Goal: Information Seeking & Learning: Learn about a topic

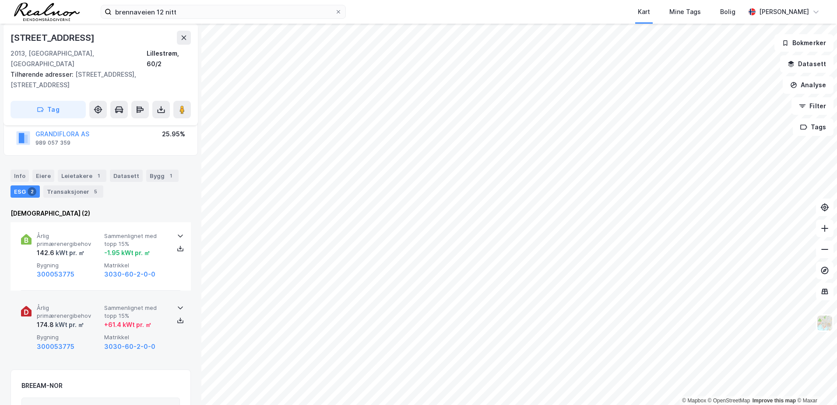
scroll to position [88, 0]
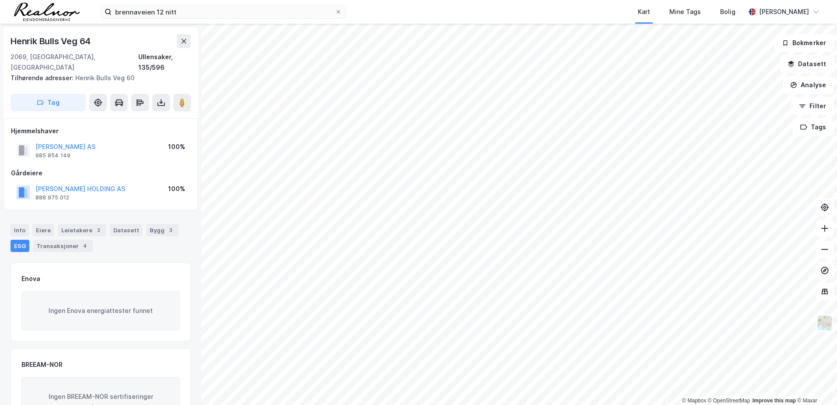
click at [19, 239] on div "ESG" at bounding box center [20, 245] width 19 height 12
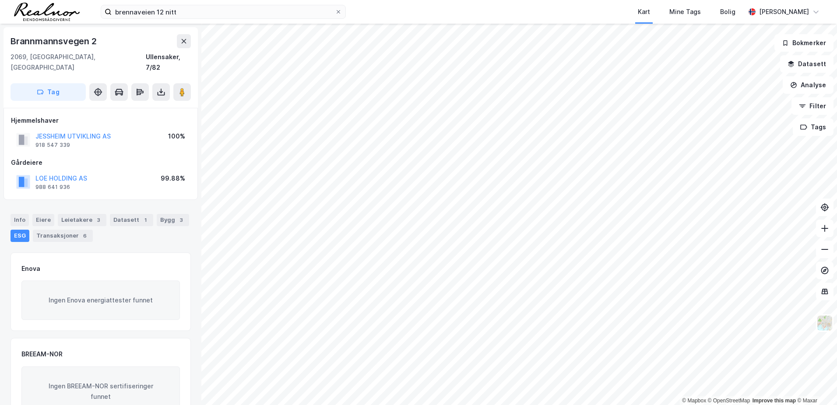
click at [21, 229] on div "ESG" at bounding box center [20, 235] width 19 height 12
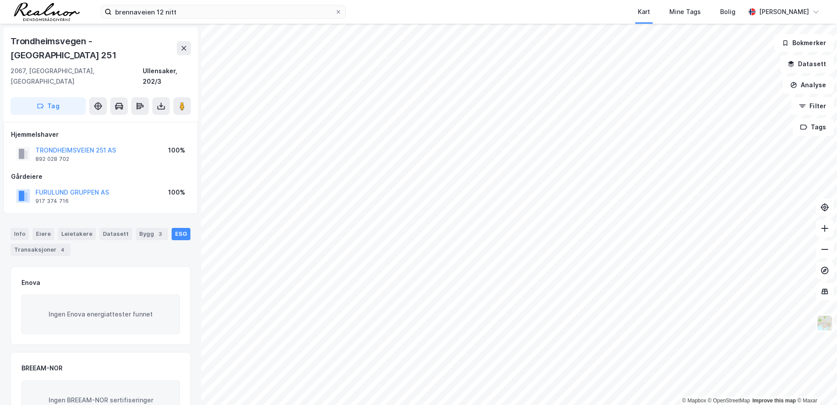
click at [172, 228] on div "ESG" at bounding box center [181, 234] width 19 height 12
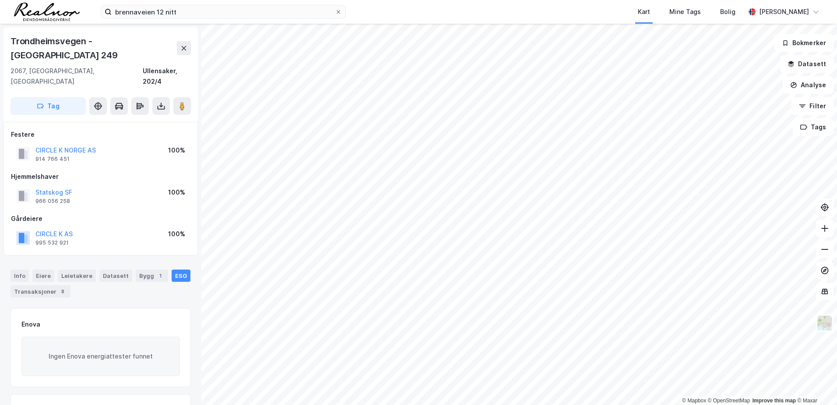
scroll to position [1, 0]
click at [173, 268] on div "ESG" at bounding box center [181, 274] width 19 height 12
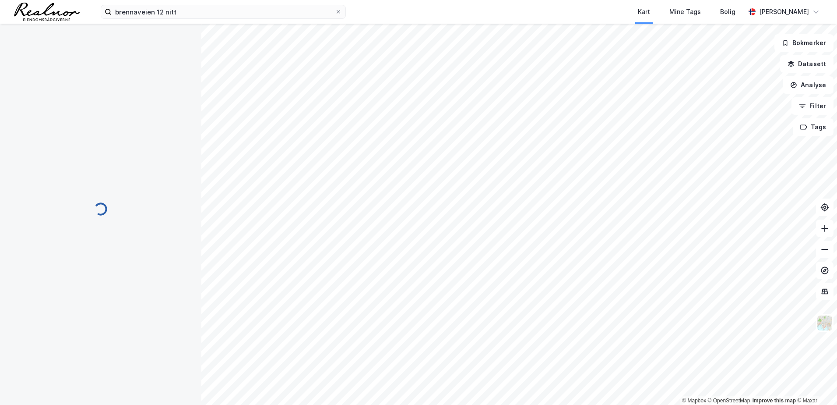
scroll to position [1, 0]
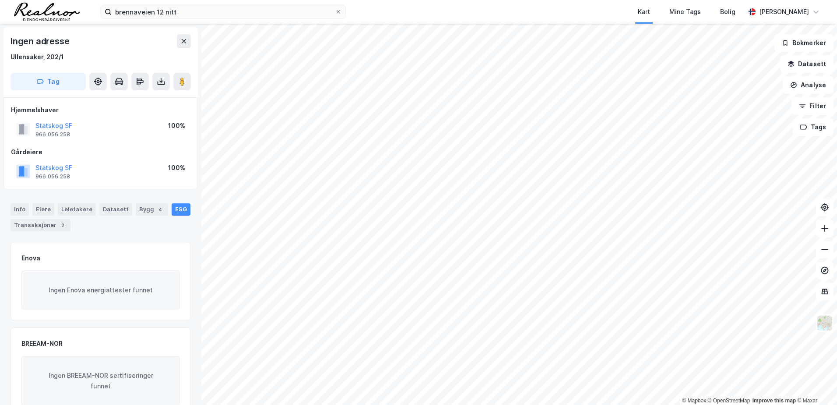
scroll to position [1, 0]
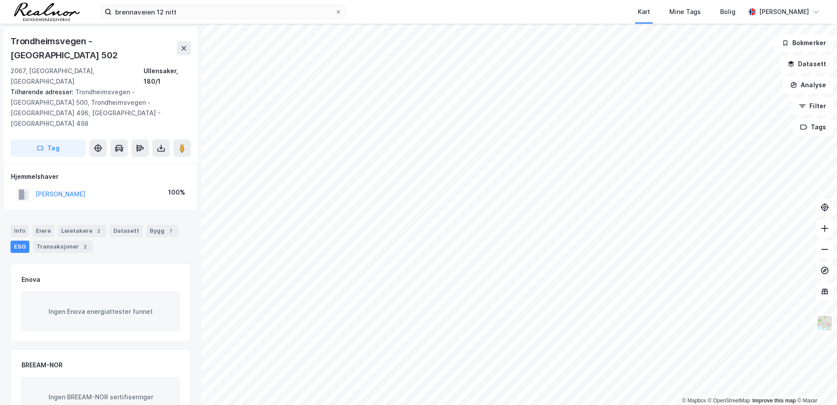
click at [13, 240] on div "ESG" at bounding box center [20, 246] width 19 height 12
click at [77, 225] on div "Leietakere 2" at bounding box center [82, 231] width 49 height 12
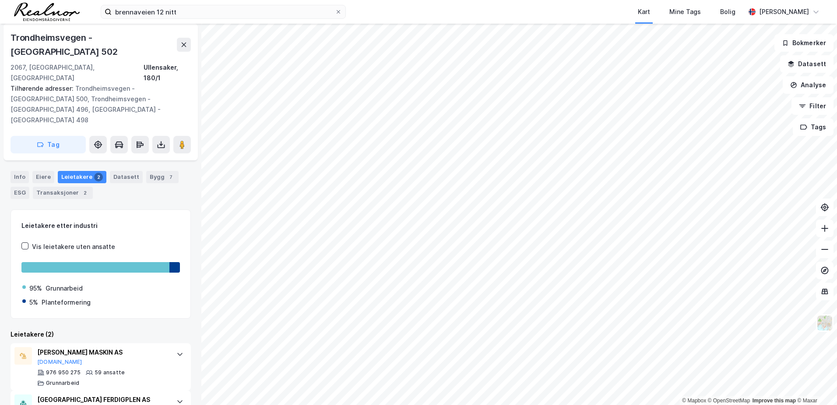
scroll to position [62, 0]
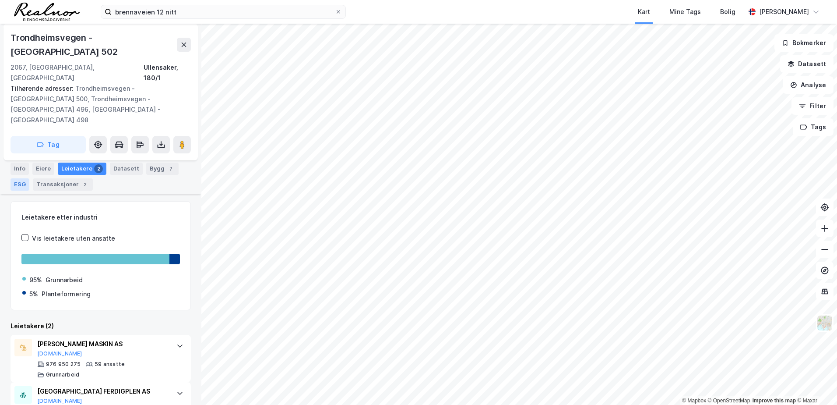
click at [18, 178] on div "ESG" at bounding box center [20, 184] width 19 height 12
